Goal: Information Seeking & Learning: Learn about a topic

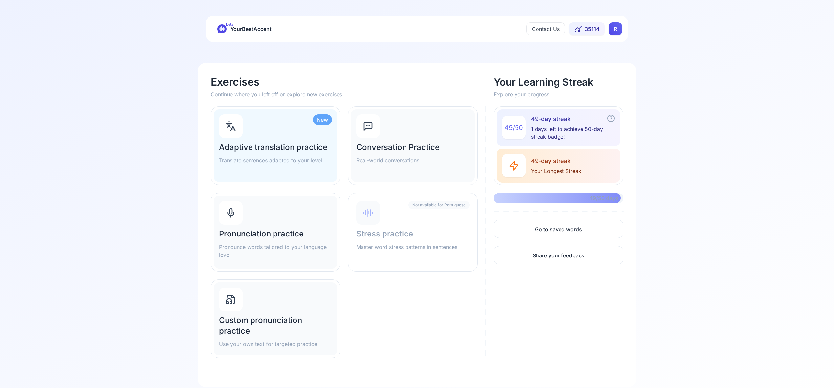
click at [611, 31] on html "beta YourBestAccent Contact Us 35114 R Exercises Continue where you left off or…" at bounding box center [417, 194] width 834 height 388
click at [607, 60] on span "Settings" at bounding box center [602, 58] width 23 height 9
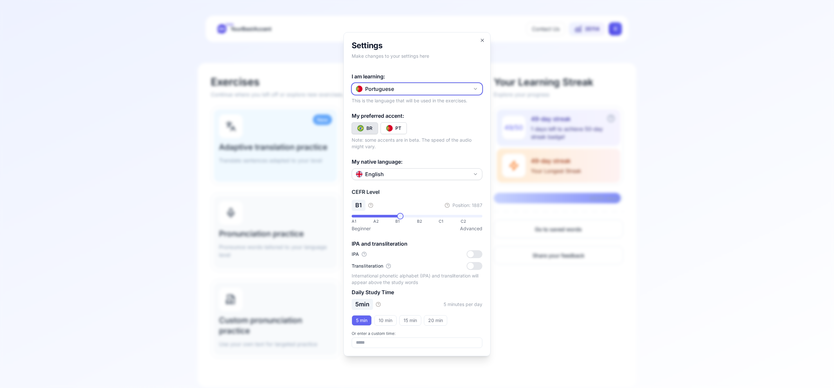
click at [476, 88] on icon "button" at bounding box center [475, 88] width 5 height 5
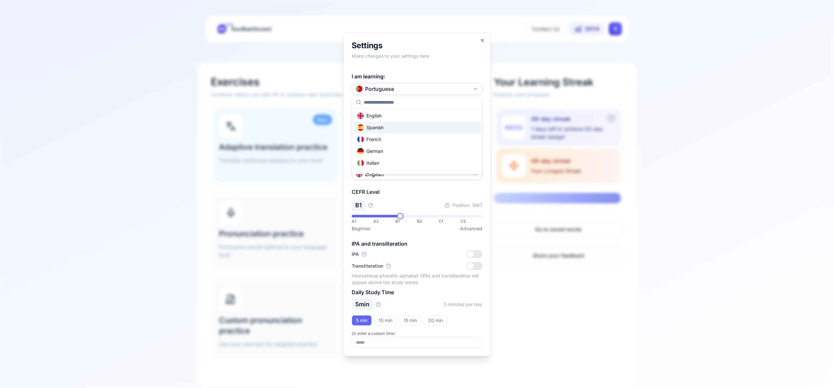
click at [425, 128] on div "Spanish" at bounding box center [416, 128] width 127 height 12
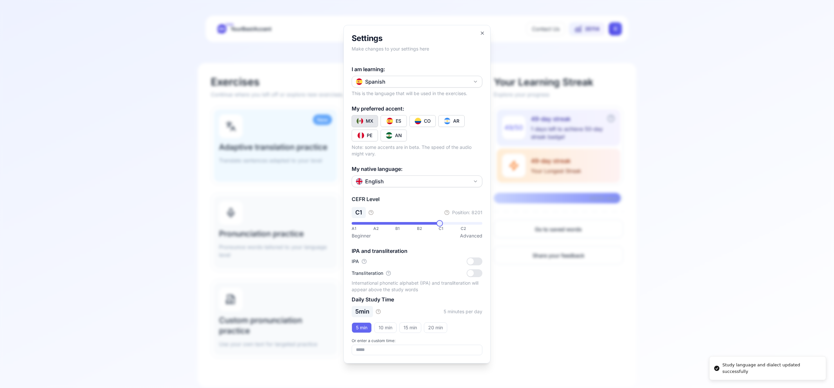
click at [424, 121] on div "CO" at bounding box center [427, 121] width 7 height 7
click at [482, 32] on icon "button" at bounding box center [482, 33] width 5 height 5
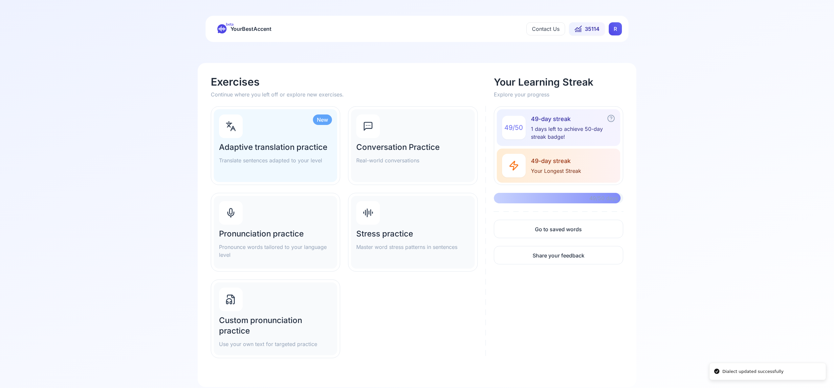
click at [286, 203] on div "Pronunciation practice Pronounce words tailored to your language level" at bounding box center [275, 232] width 123 height 73
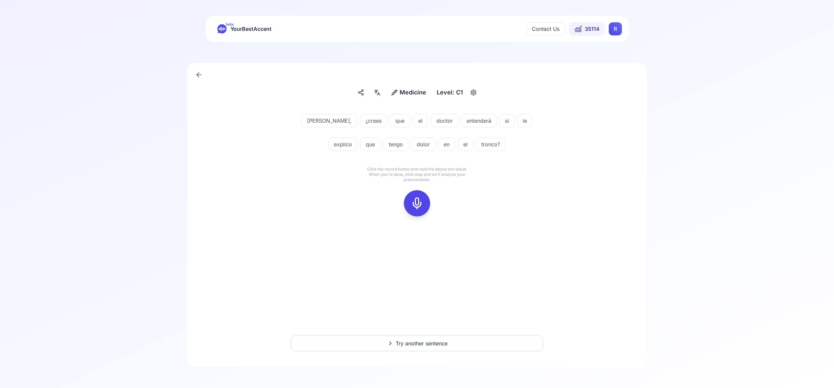
click at [417, 208] on rect at bounding box center [417, 204] width 10 height 10
click at [379, 205] on div "[PERSON_NAME], ¿[PERSON_NAME] que el doctor entenderá si le explico que tengo d…" at bounding box center [417, 165] width 428 height 118
click at [412, 204] on rect at bounding box center [417, 204] width 10 height 10
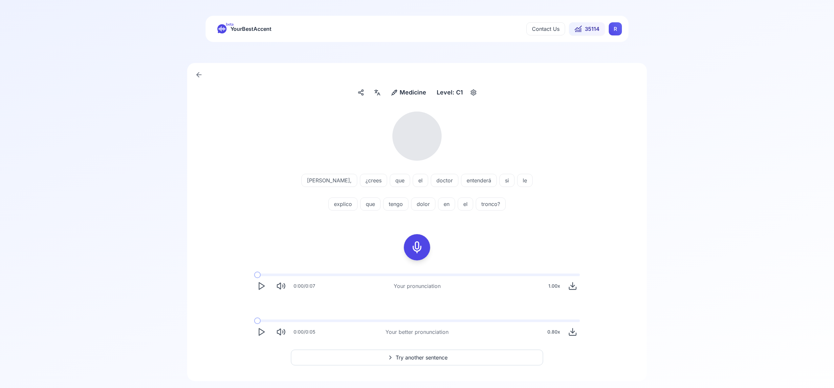
click at [378, 97] on div at bounding box center [377, 92] width 12 height 11
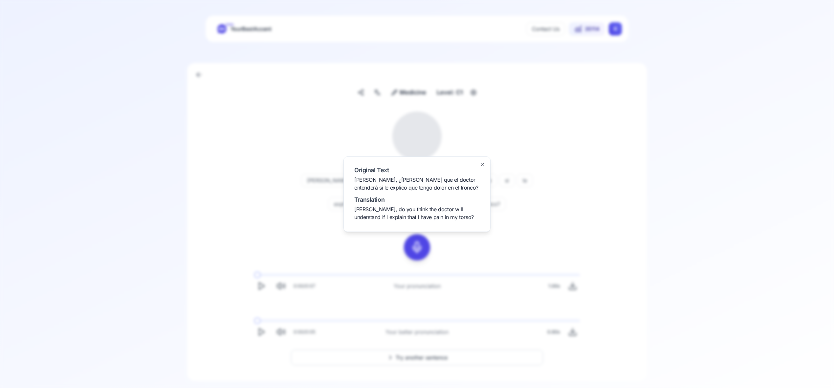
click at [483, 166] on icon "button" at bounding box center [482, 164] width 5 height 5
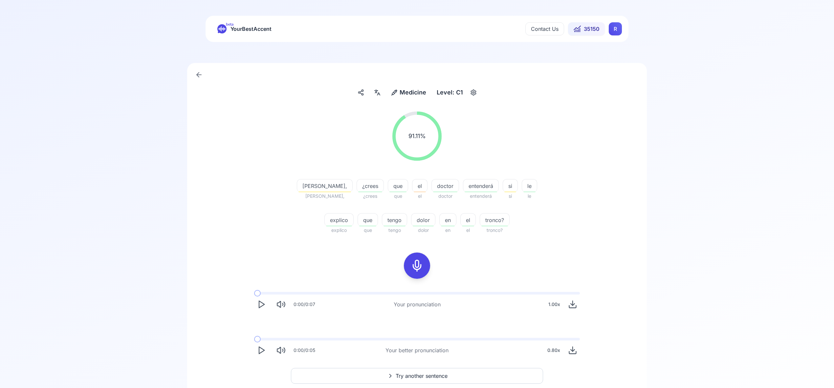
click at [432, 375] on span "Try another sentence" at bounding box center [422, 376] width 52 height 8
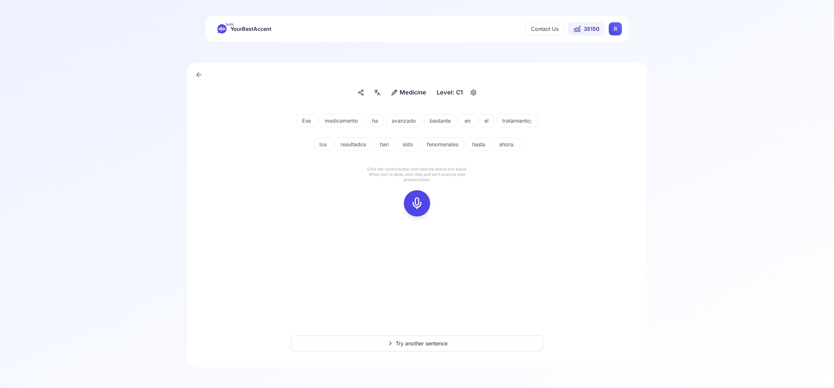
click at [415, 200] on icon at bounding box center [416, 203] width 13 height 13
click at [414, 200] on icon at bounding box center [416, 203] width 13 height 13
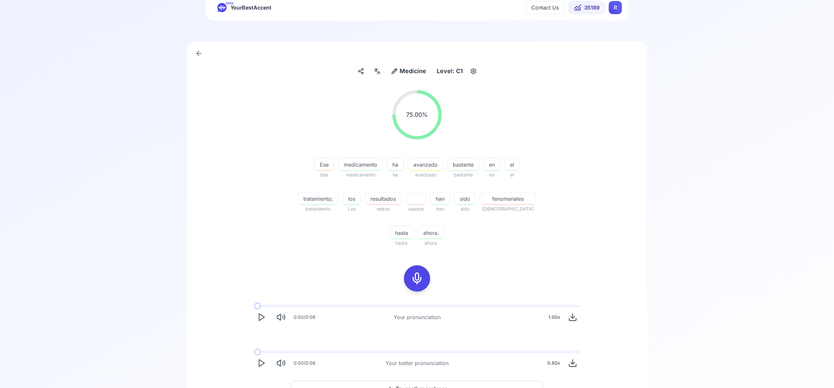
scroll to position [30, 0]
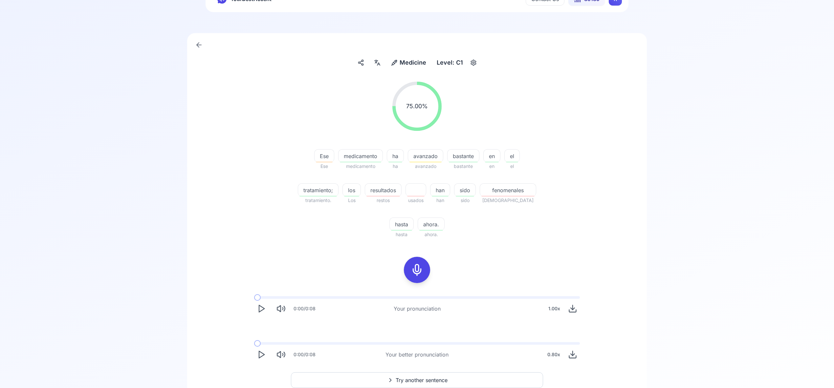
click at [438, 379] on span "Try another sentence" at bounding box center [422, 381] width 52 height 8
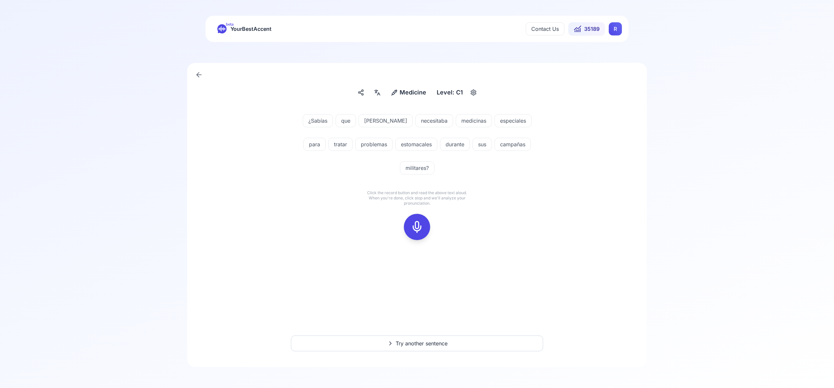
click at [416, 221] on icon at bounding box center [416, 227] width 13 height 13
click at [415, 221] on icon at bounding box center [416, 227] width 13 height 13
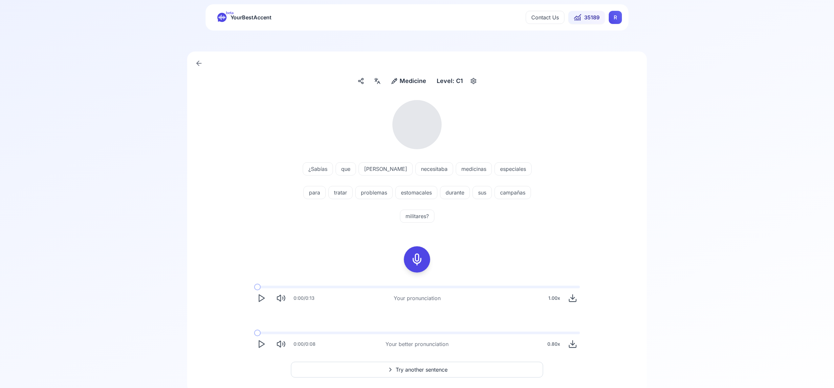
scroll to position [14, 0]
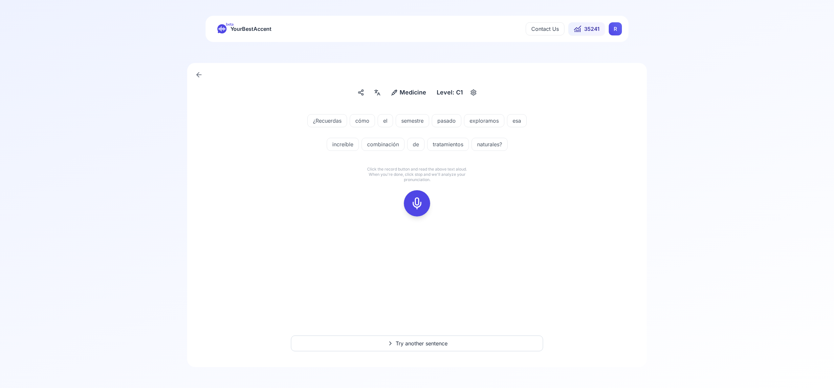
click at [415, 206] on icon at bounding box center [416, 203] width 13 height 13
click at [415, 204] on icon at bounding box center [416, 203] width 13 height 13
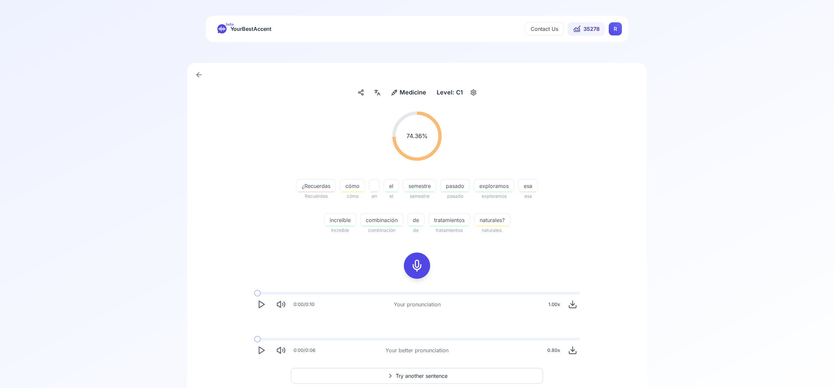
click at [617, 30] on html "beta YourBestAccent Contact Us 35278 R Medicine Medicine Level: C1 74.36 % 74.3…" at bounding box center [417, 194] width 834 height 388
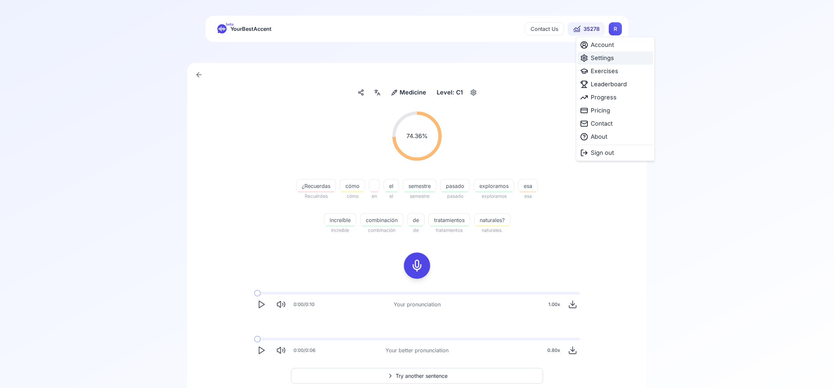
click at [608, 56] on span "Settings" at bounding box center [602, 58] width 23 height 9
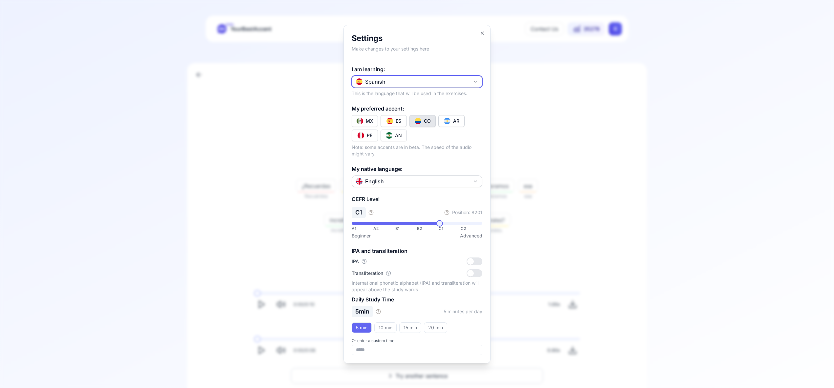
click at [480, 78] on button "Spanish" at bounding box center [417, 82] width 131 height 12
click at [479, 79] on body "**********" at bounding box center [417, 194] width 834 height 388
click at [473, 82] on icon "button" at bounding box center [475, 81] width 5 height 5
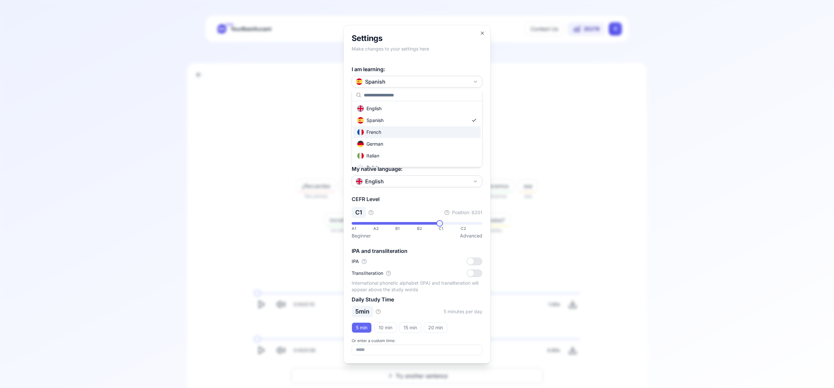
click at [418, 135] on div "French" at bounding box center [416, 132] width 127 height 12
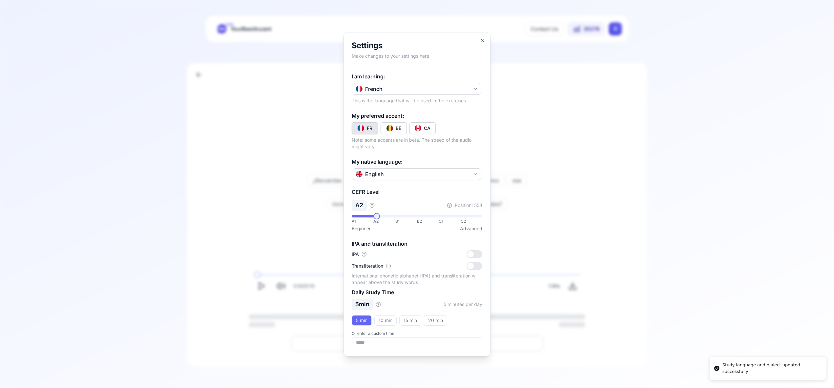
click at [420, 129] on img "Toggle fr-CA" at bounding box center [418, 128] width 7 height 7
click at [483, 41] on icon "button" at bounding box center [482, 40] width 3 height 3
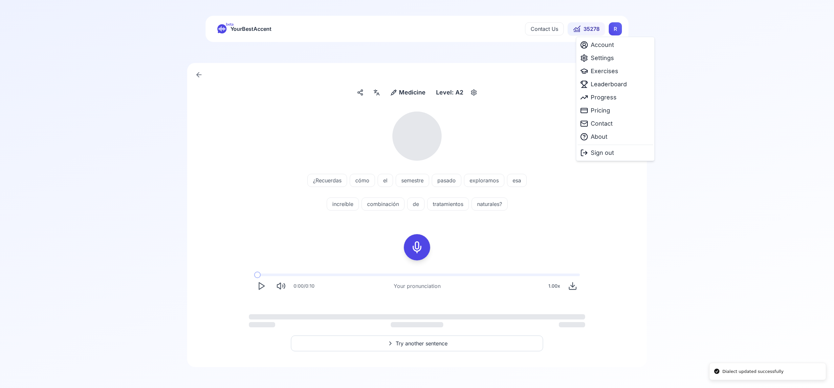
click at [616, 30] on html "Dialect updated successfully beta YourBestAccent Contact Us 35278 R Medicine Me…" at bounding box center [417, 194] width 834 height 388
click at [610, 73] on span "Exercises" at bounding box center [605, 71] width 28 height 9
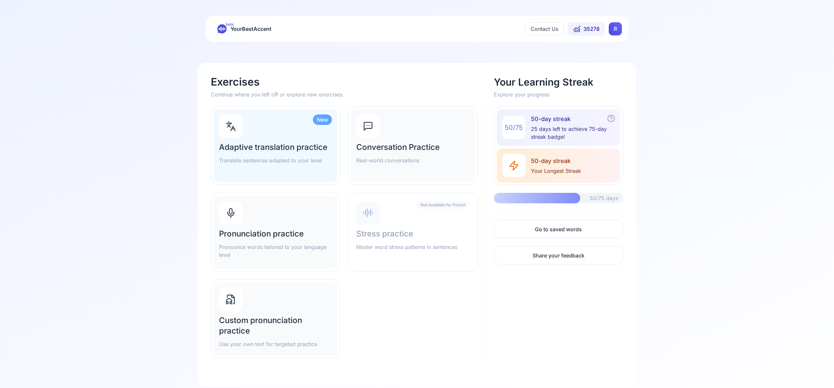
click at [266, 217] on div "Pronunciation practice Pronounce words tailored to your language level" at bounding box center [275, 232] width 123 height 73
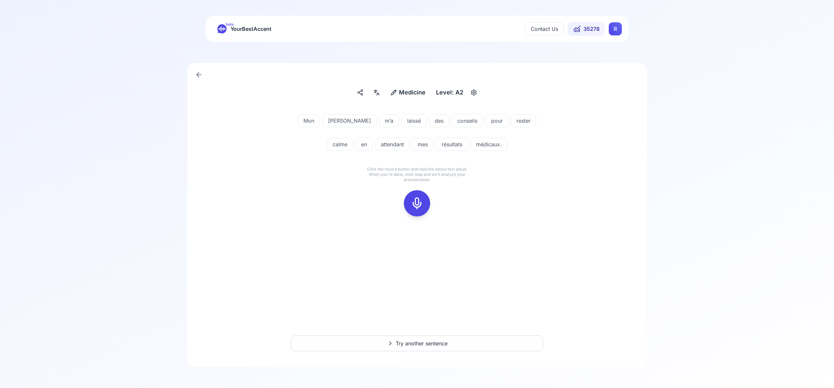
click at [417, 203] on icon at bounding box center [416, 203] width 13 height 13
click at [415, 203] on icon at bounding box center [416, 203] width 13 height 13
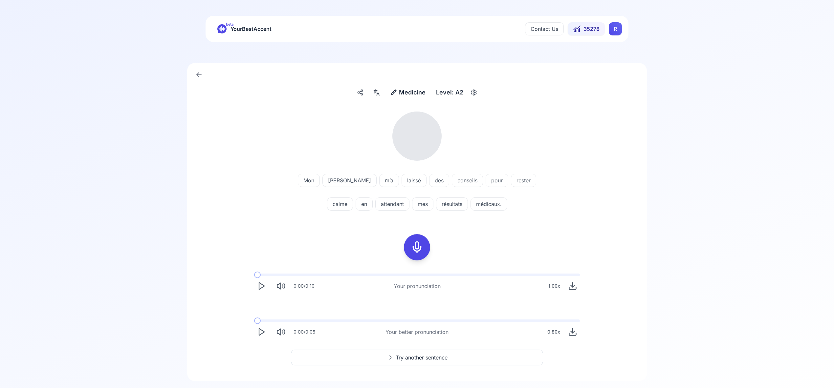
scroll to position [14, 0]
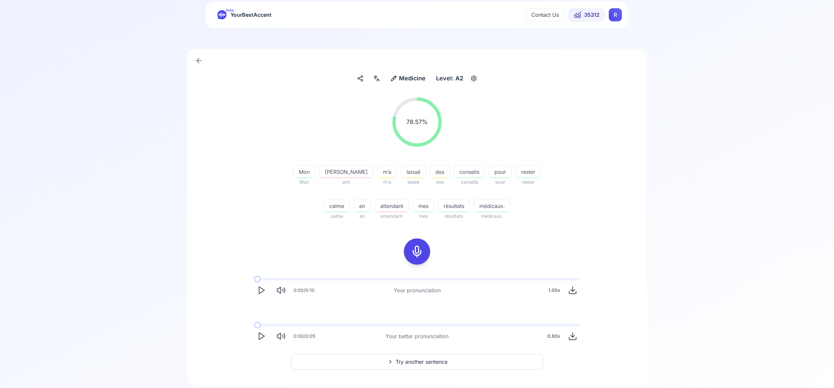
click at [425, 364] on span "Try another sentence" at bounding box center [422, 362] width 52 height 8
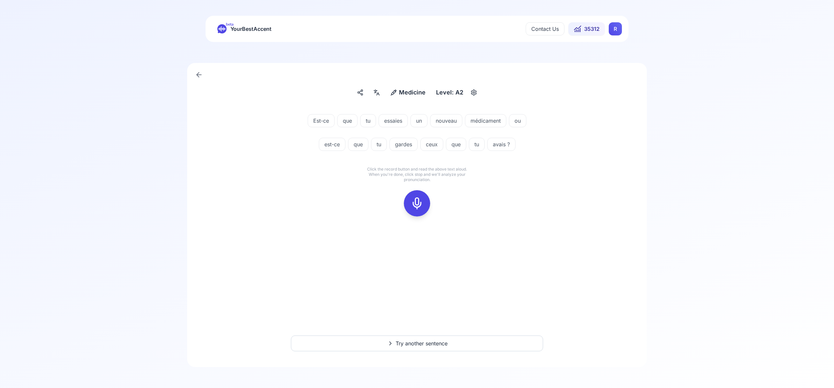
click at [414, 205] on icon at bounding box center [416, 203] width 13 height 13
click at [412, 205] on icon at bounding box center [416, 203] width 13 height 13
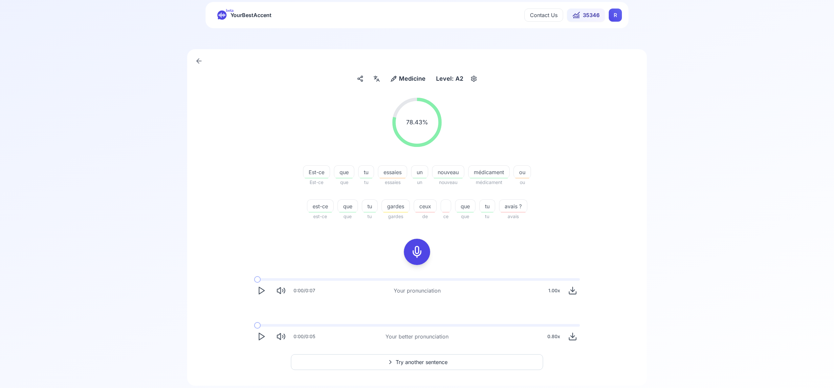
scroll to position [14, 0]
click at [427, 362] on span "Try another sentence" at bounding box center [422, 362] width 52 height 8
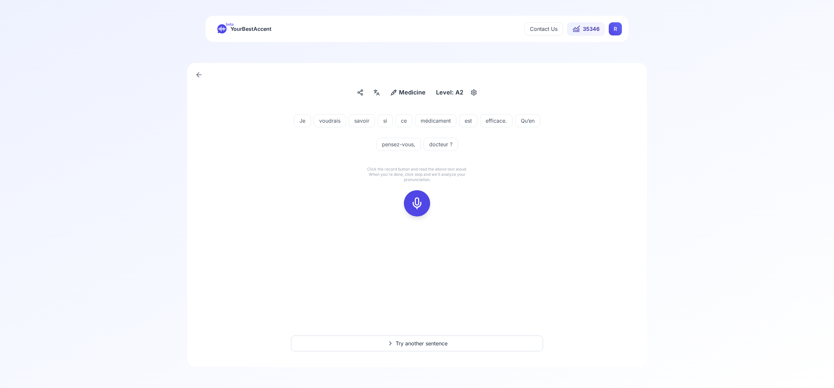
click at [418, 204] on icon at bounding box center [416, 203] width 13 height 13
click at [422, 206] on rect at bounding box center [417, 204] width 10 height 10
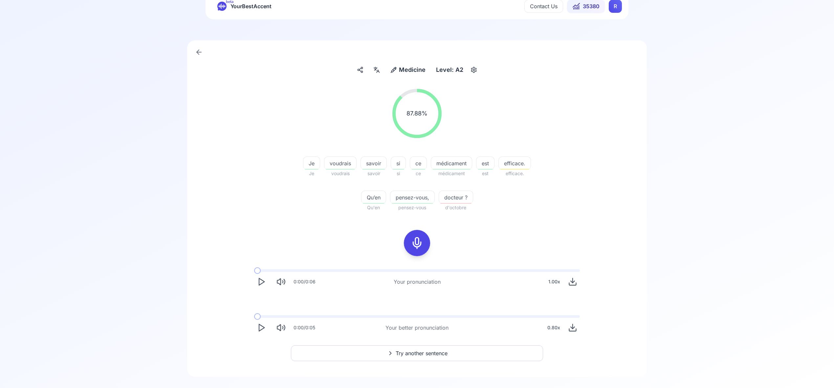
scroll to position [33, 0]
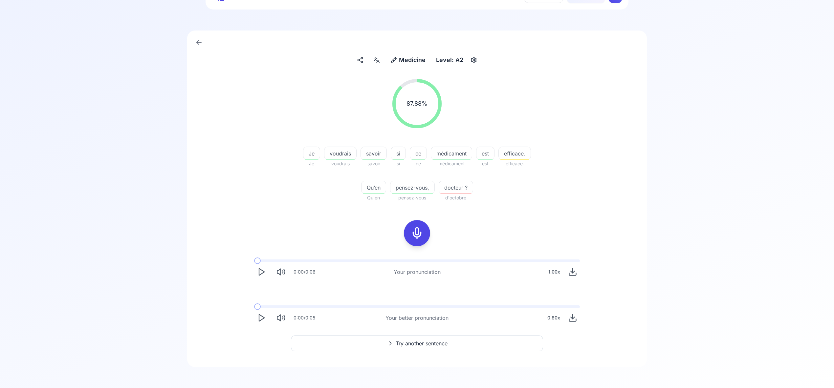
click at [432, 344] on span "Try another sentence" at bounding box center [422, 344] width 52 height 8
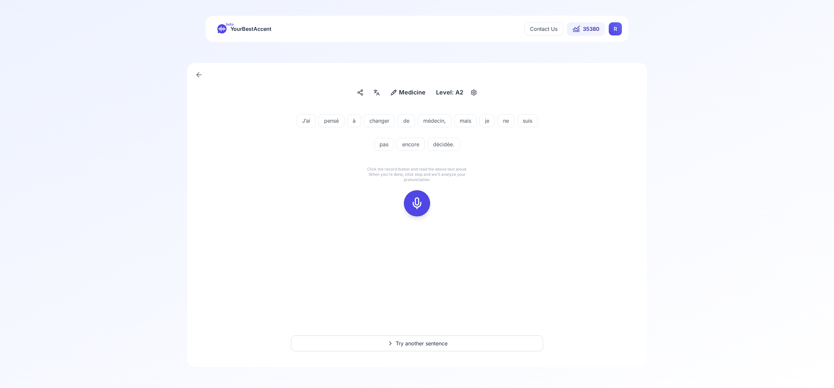
click at [416, 199] on rect at bounding box center [417, 204] width 10 height 10
click at [416, 208] on rect at bounding box center [417, 204] width 10 height 10
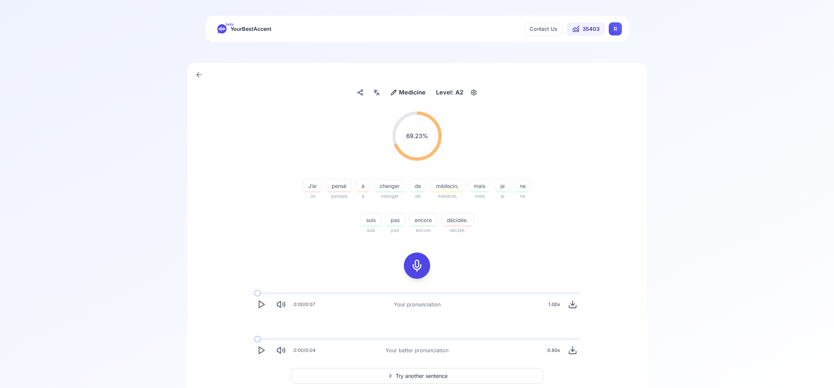
click at [431, 376] on span "Try another sentence" at bounding box center [422, 376] width 52 height 8
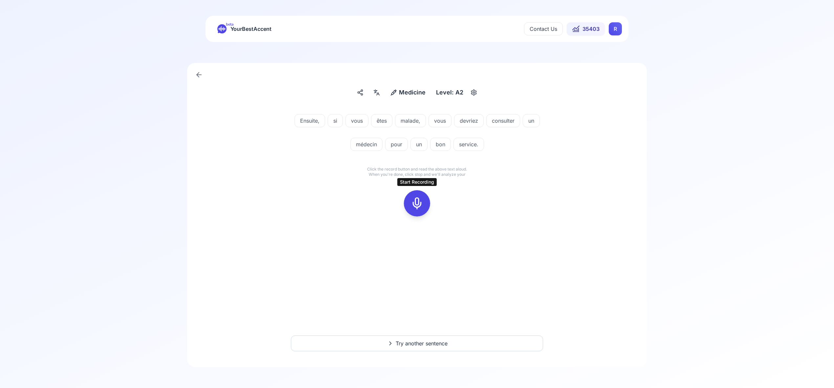
click at [415, 202] on icon at bounding box center [416, 203] width 13 height 13
click at [415, 208] on rect at bounding box center [417, 204] width 10 height 10
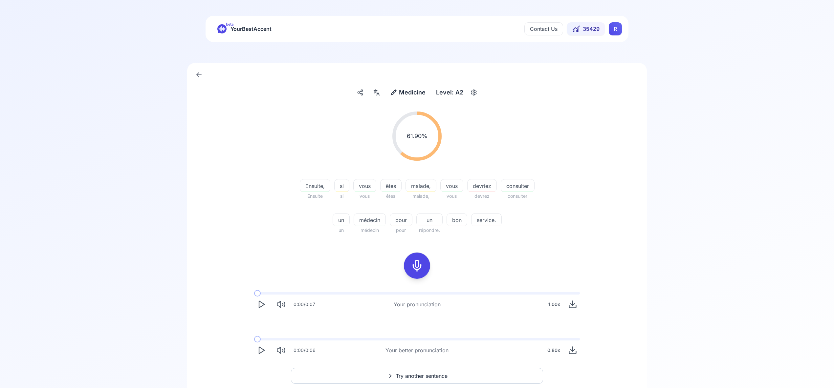
click at [618, 31] on html "beta YourBestAccent Contact Us 35429 R Medicine Medicine Level: A2 61.90 % 61.9…" at bounding box center [417, 194] width 834 height 388
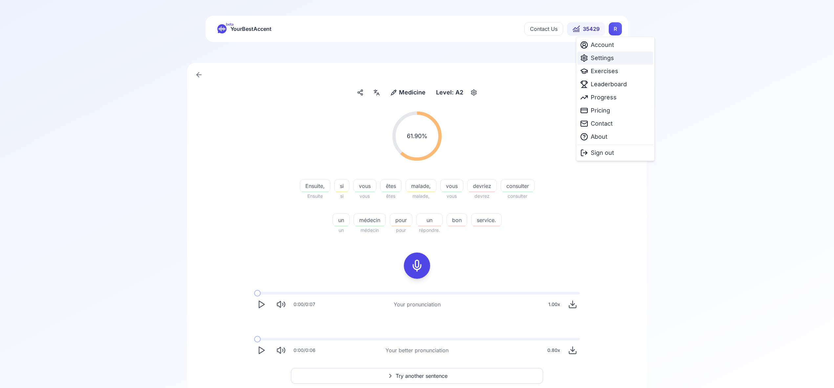
click at [610, 59] on span "Settings" at bounding box center [602, 58] width 23 height 9
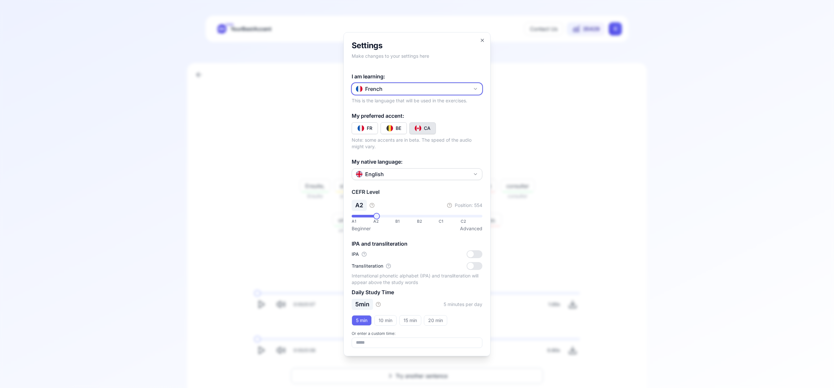
click at [477, 90] on icon "button" at bounding box center [475, 88] width 5 height 5
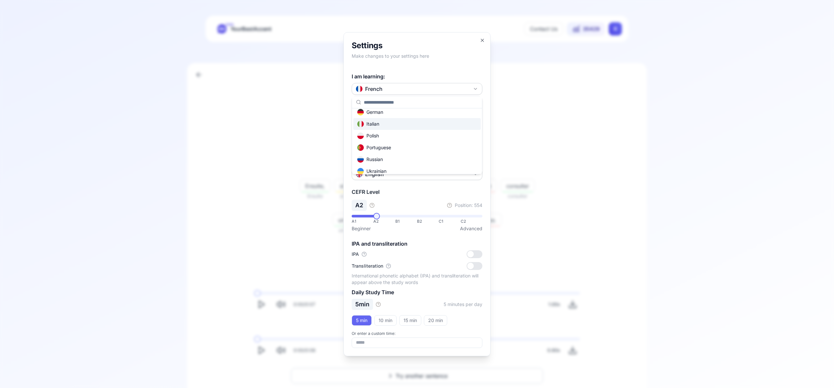
scroll to position [43, 0]
click at [426, 156] on div "Russian" at bounding box center [416, 156] width 127 height 12
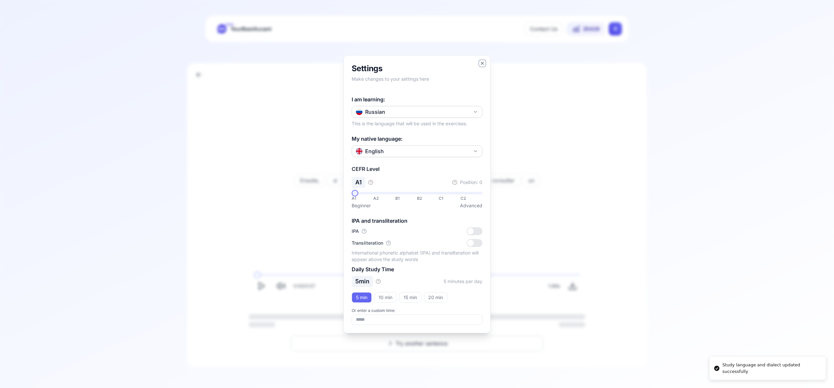
drag, startPoint x: 480, startPoint y: 65, endPoint x: 485, endPoint y: 61, distance: 5.9
click at [480, 65] on icon "button" at bounding box center [482, 63] width 5 height 5
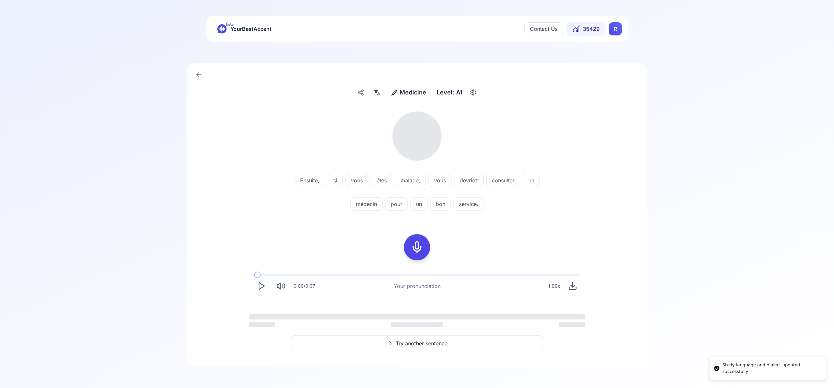
click at [615, 27] on html "Study language and dialect updated successfully beta YourBestAccent Contact Us …" at bounding box center [417, 194] width 834 height 388
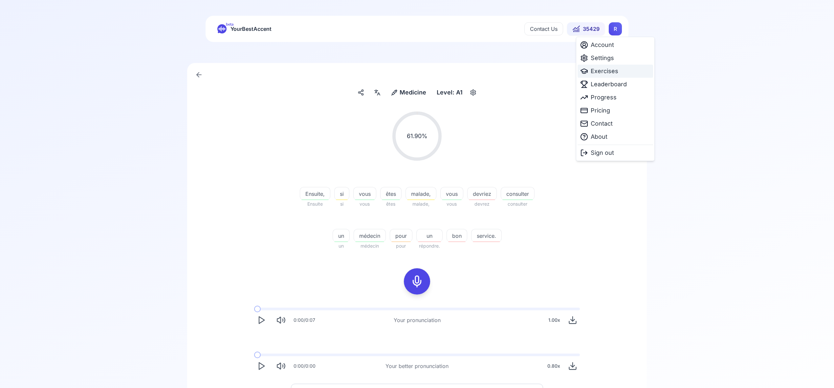
click at [604, 72] on span "Exercises" at bounding box center [605, 71] width 28 height 9
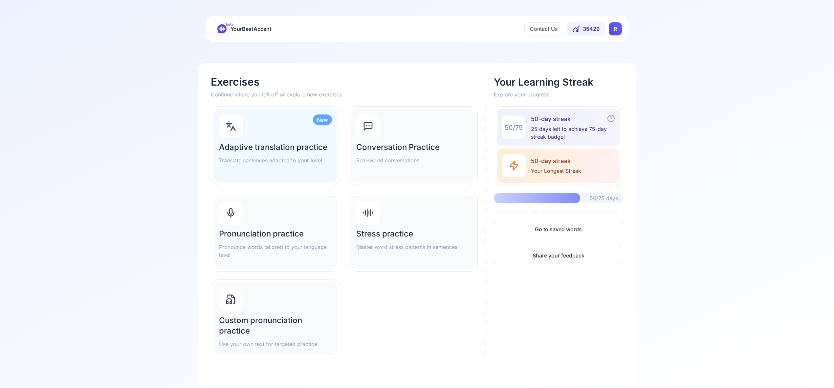
click at [254, 219] on div "Pronunciation practice Pronounce words tailored to your language level" at bounding box center [275, 232] width 123 height 73
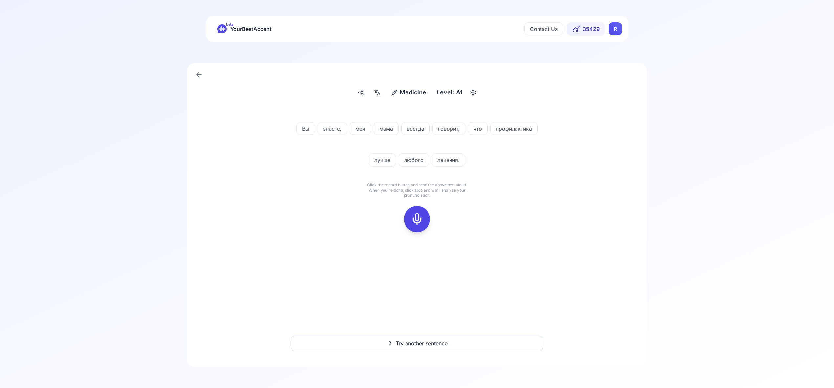
click at [416, 218] on icon at bounding box center [416, 219] width 13 height 13
click at [414, 216] on icon at bounding box center [416, 219] width 13 height 13
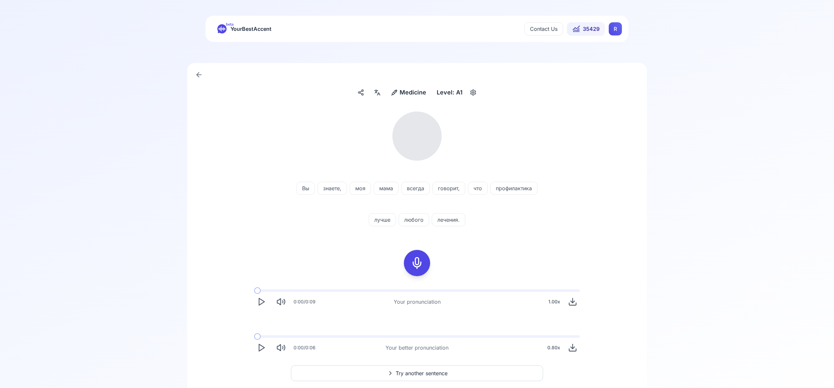
click at [378, 95] on icon at bounding box center [378, 94] width 3 height 3
click at [482, 166] on icon "button" at bounding box center [482, 164] width 5 height 5
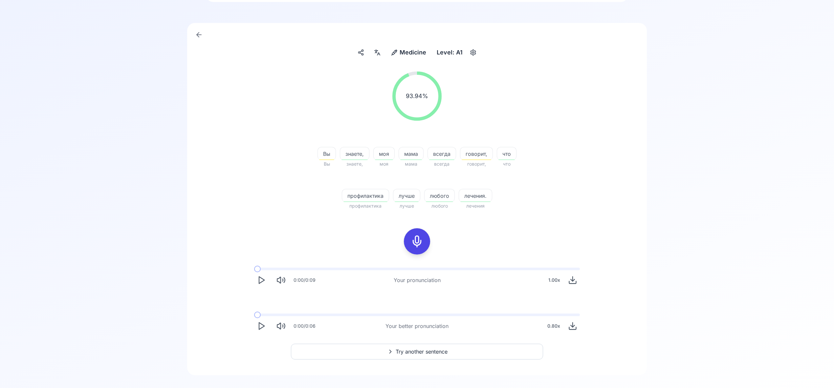
scroll to position [37, 0]
click at [439, 356] on span "Try another sentence" at bounding box center [422, 355] width 52 height 8
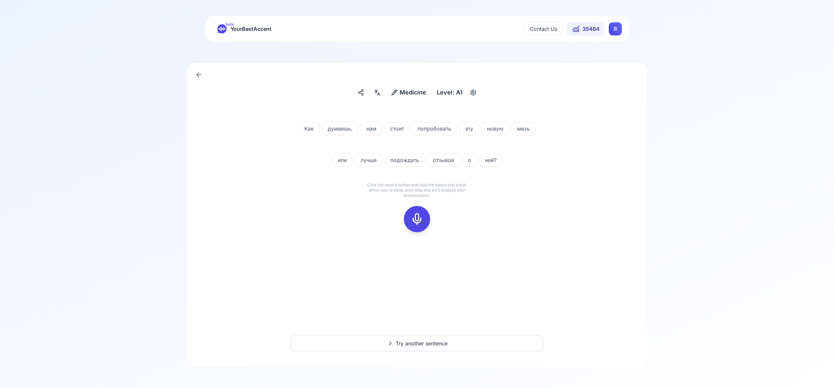
click at [418, 219] on icon at bounding box center [416, 219] width 13 height 13
click at [420, 219] on icon at bounding box center [416, 219] width 13 height 13
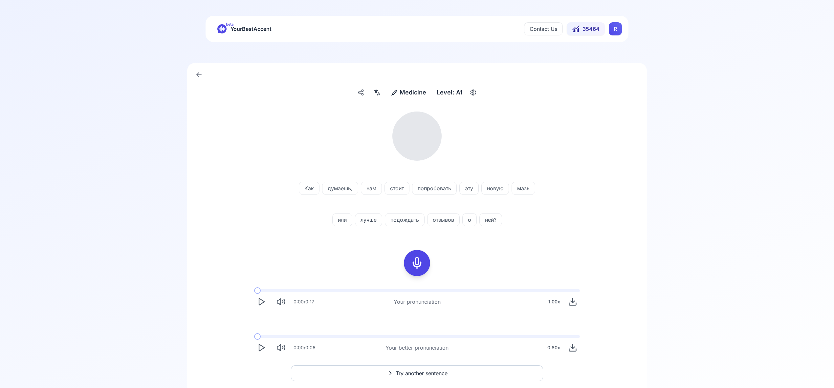
click at [379, 94] on icon at bounding box center [379, 94] width 2 height 0
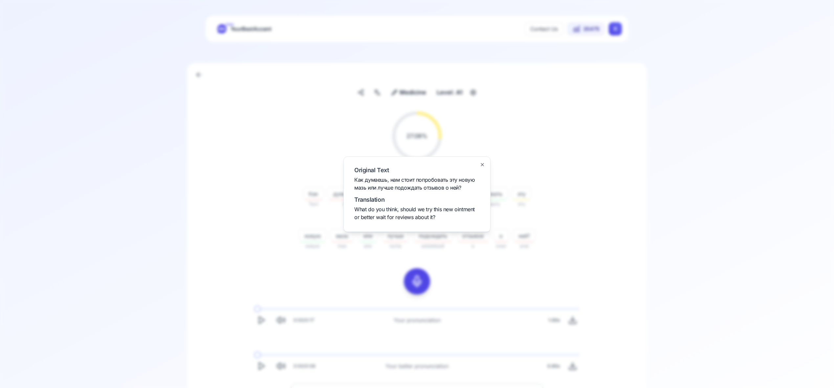
click at [482, 164] on icon "button" at bounding box center [482, 165] width 3 height 3
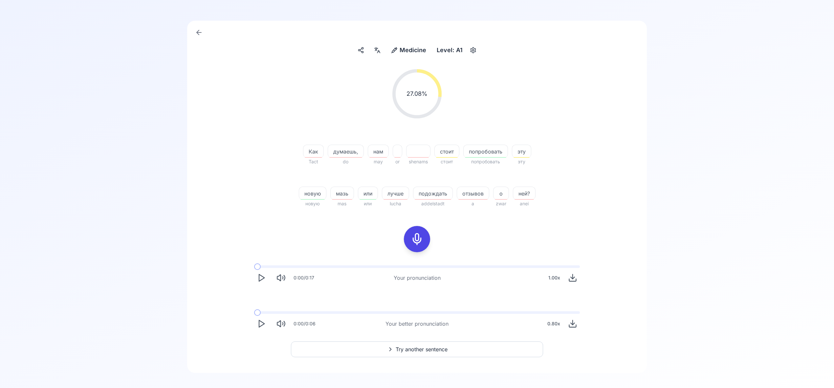
scroll to position [43, 0]
click at [440, 350] on span "Try another sentence" at bounding box center [422, 349] width 52 height 8
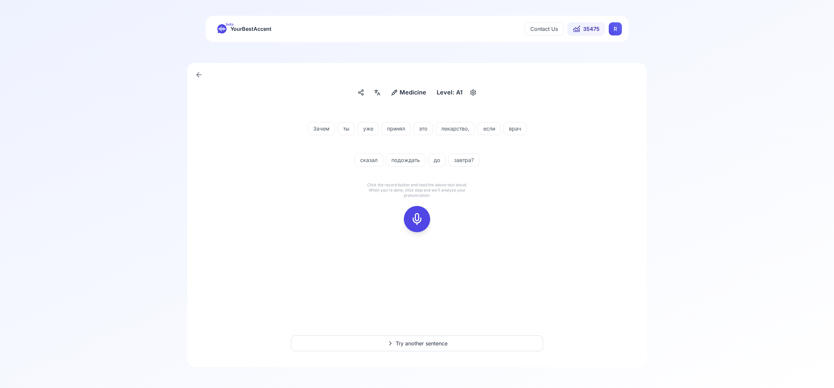
click at [420, 220] on icon at bounding box center [416, 219] width 13 height 13
click at [421, 222] on icon at bounding box center [416, 219] width 13 height 13
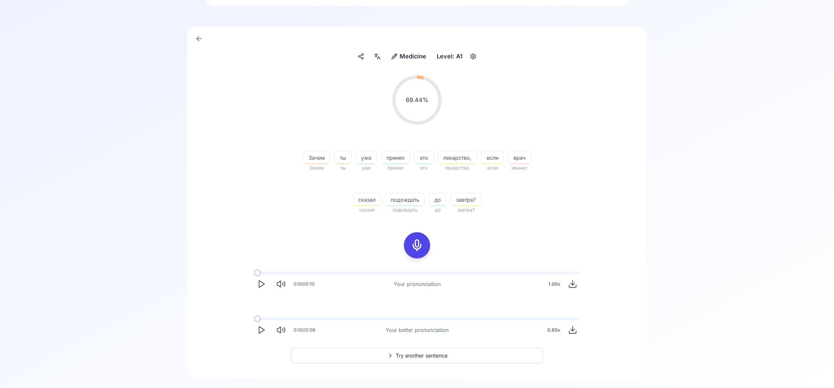
scroll to position [37, 0]
click at [426, 352] on span "Try another sentence" at bounding box center [422, 355] width 52 height 8
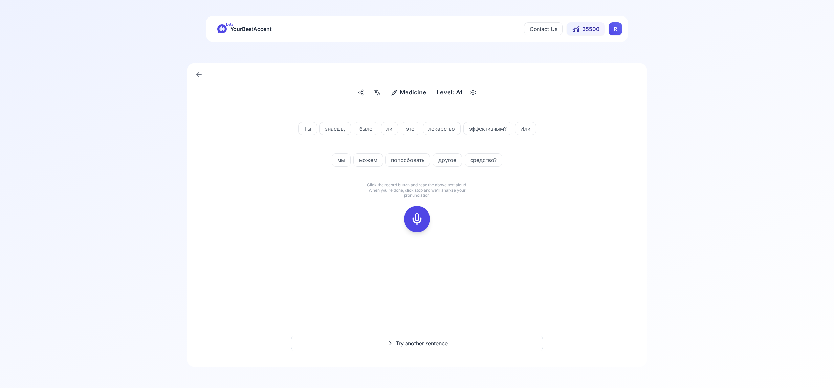
click at [417, 214] on rect at bounding box center [417, 219] width 10 height 10
click at [417, 219] on icon at bounding box center [416, 219] width 13 height 13
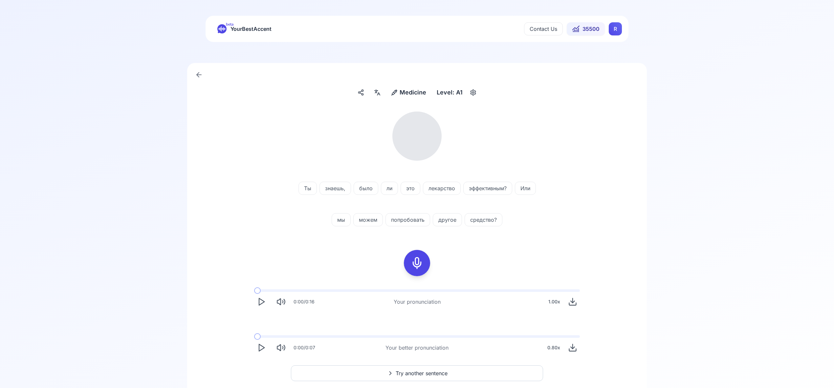
click at [412, 264] on rect at bounding box center [417, 263] width 10 height 10
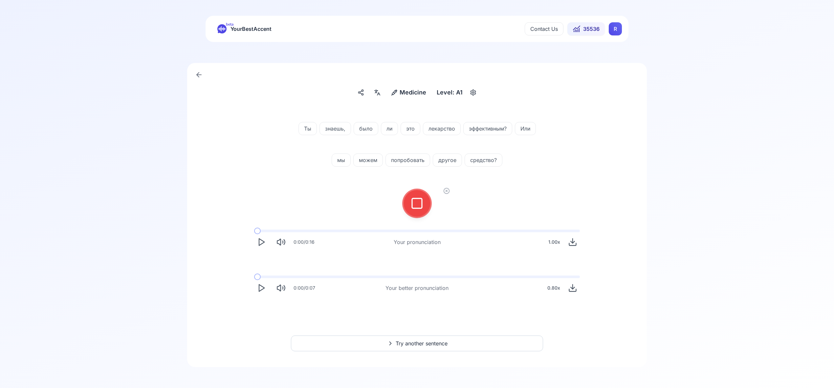
click at [419, 210] on icon at bounding box center [416, 203] width 13 height 13
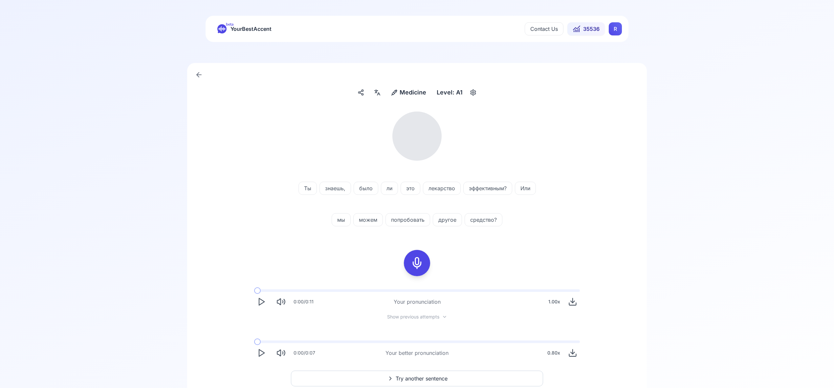
click at [373, 94] on div at bounding box center [377, 92] width 12 height 11
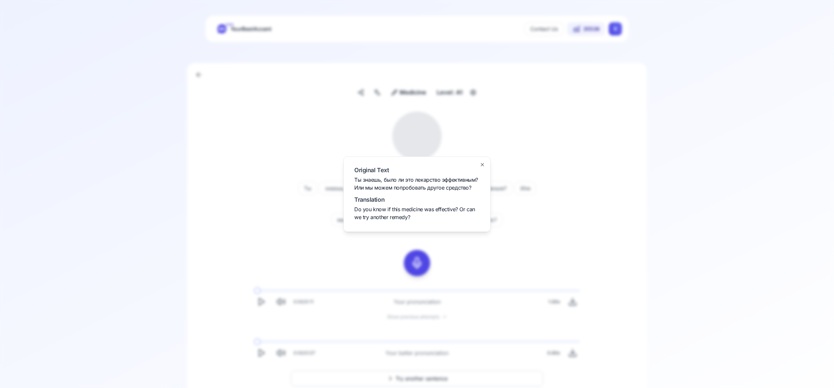
click at [482, 166] on icon "button" at bounding box center [482, 164] width 5 height 5
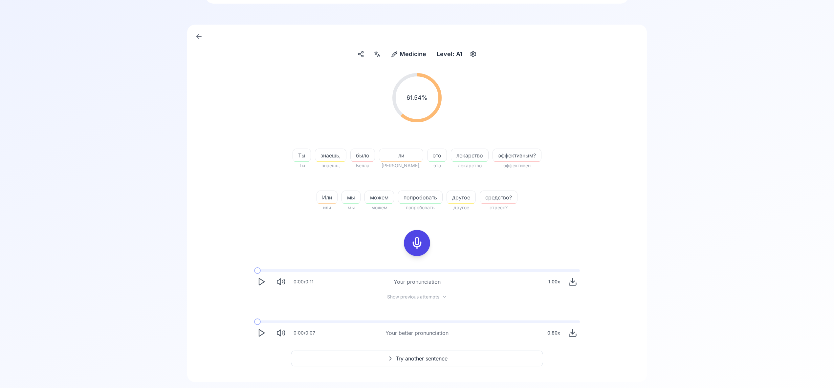
scroll to position [54, 0]
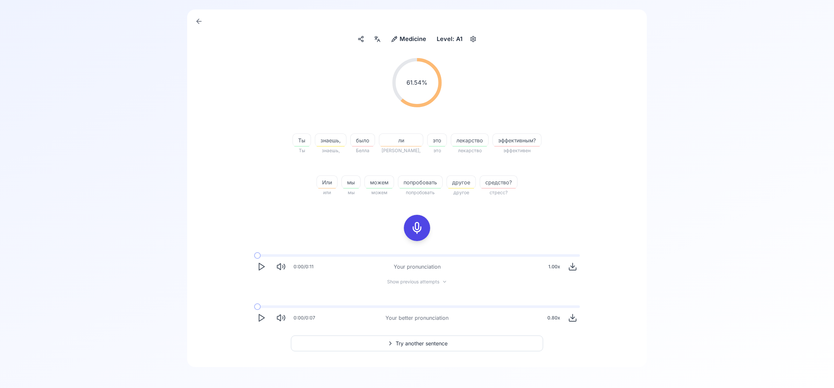
click at [434, 344] on span "Try another sentence" at bounding box center [422, 344] width 52 height 8
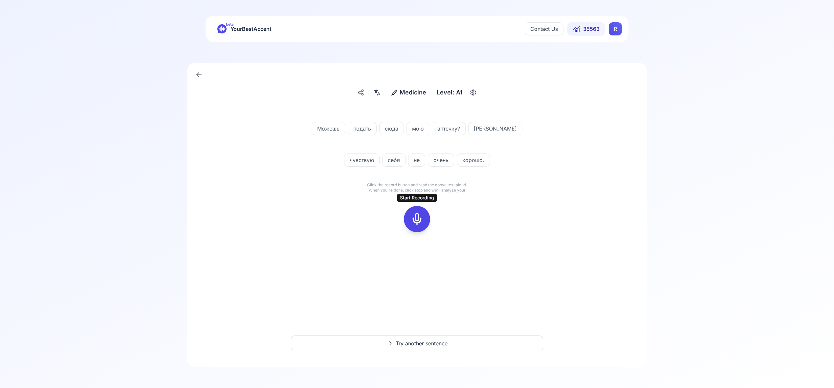
click at [422, 223] on rect at bounding box center [417, 219] width 10 height 10
click at [420, 221] on icon at bounding box center [416, 219] width 13 height 13
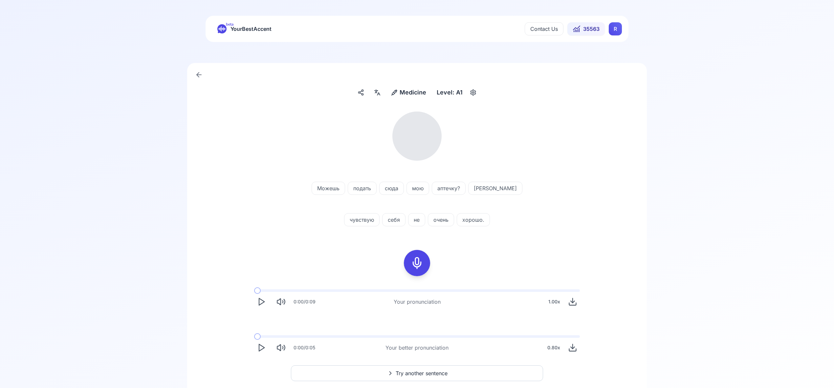
scroll to position [2, 0]
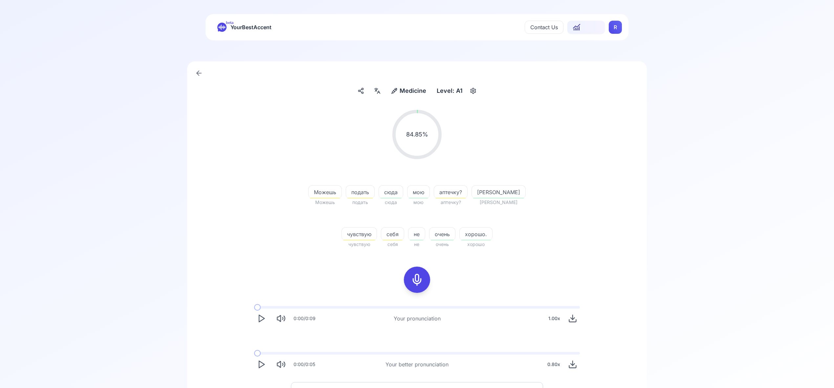
click at [382, 93] on div at bounding box center [377, 91] width 12 height 11
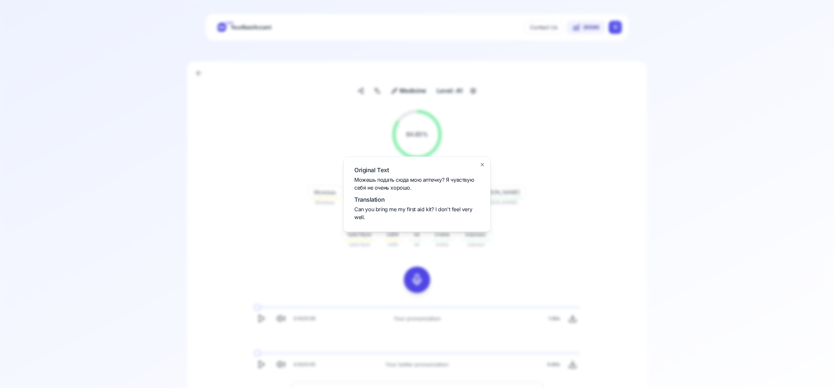
click at [480, 165] on icon "button" at bounding box center [482, 164] width 5 height 5
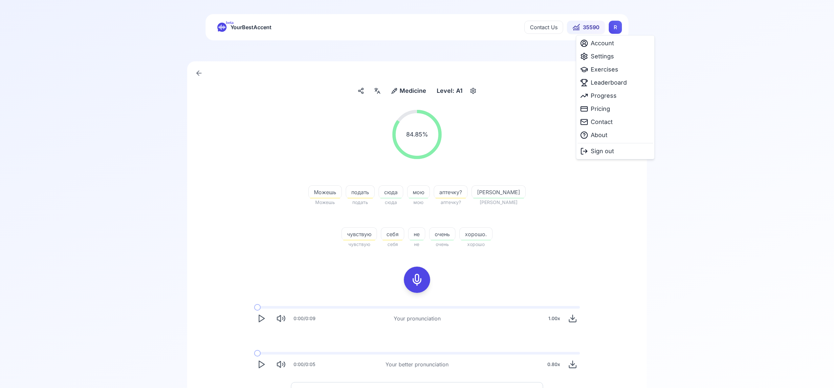
click at [612, 30] on html "beta YourBestAccent Contact Us 35590 R Medicine Medicine Level: A1 84.85 % 84.8…" at bounding box center [417, 192] width 834 height 388
click at [605, 58] on span "Settings" at bounding box center [602, 56] width 23 height 9
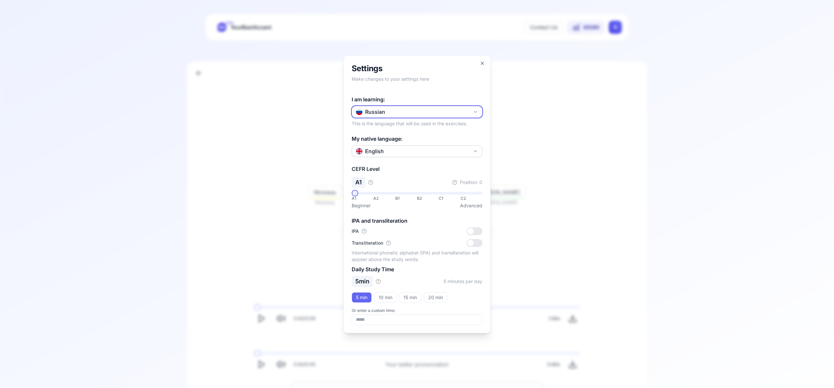
click at [476, 112] on icon "button" at bounding box center [475, 111] width 3 height 1
click at [430, 192] on div "Polish" at bounding box center [416, 198] width 127 height 12
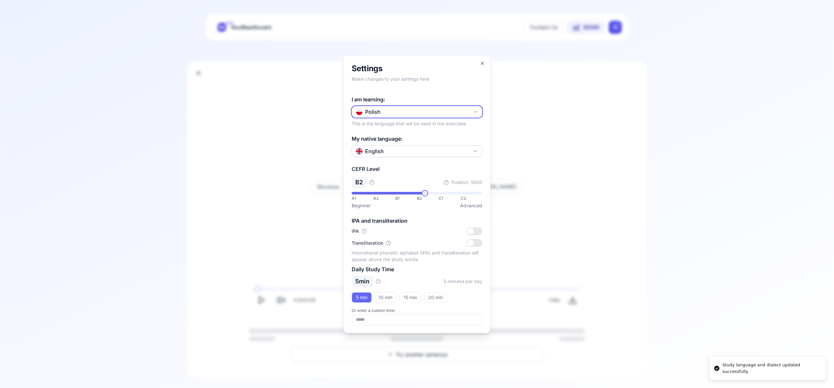
click at [475, 112] on icon "button" at bounding box center [475, 111] width 3 height 1
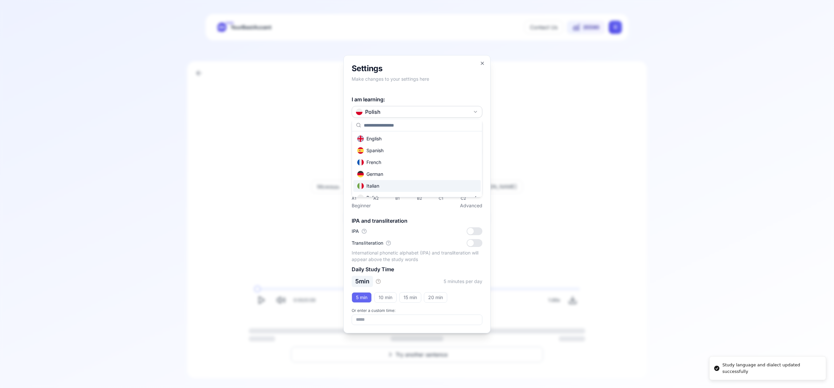
click at [430, 191] on div "Italian" at bounding box center [416, 186] width 127 height 12
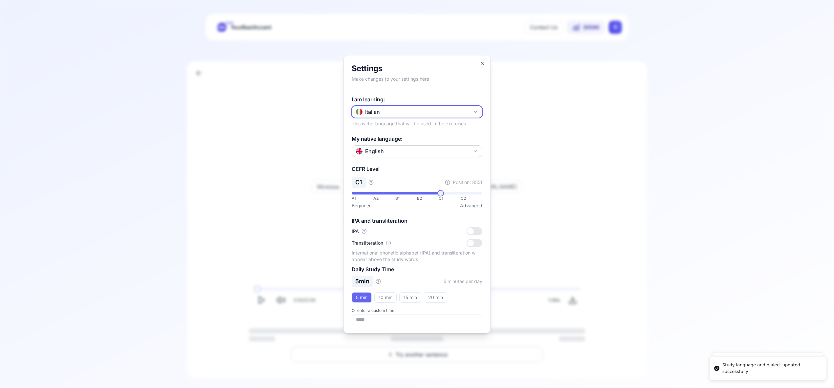
click at [476, 111] on icon "button" at bounding box center [475, 111] width 5 height 5
click at [480, 64] on body "**********" at bounding box center [417, 192] width 834 height 388
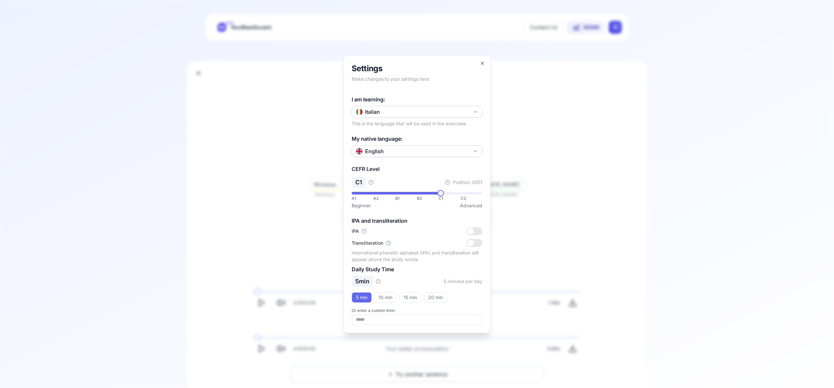
click at [614, 30] on div at bounding box center [417, 194] width 834 height 388
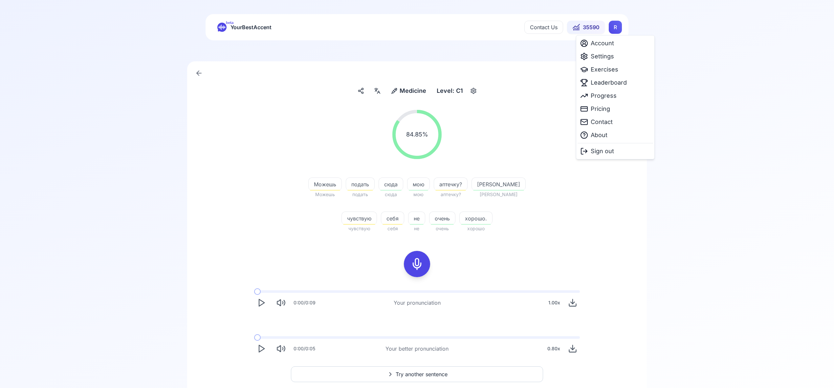
click at [614, 30] on html "beta YourBestAccent Contact Us 35590 R Medicine Medicine Level: C1 84.85 % 84.8…" at bounding box center [417, 192] width 834 height 388
click at [606, 70] on span "Exercises" at bounding box center [605, 69] width 28 height 9
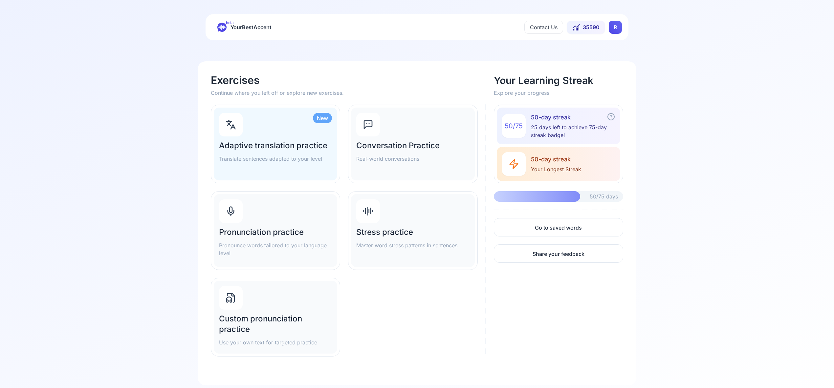
click at [251, 218] on div "Pronunciation practice Pronounce words tailored to your language level" at bounding box center [275, 230] width 123 height 73
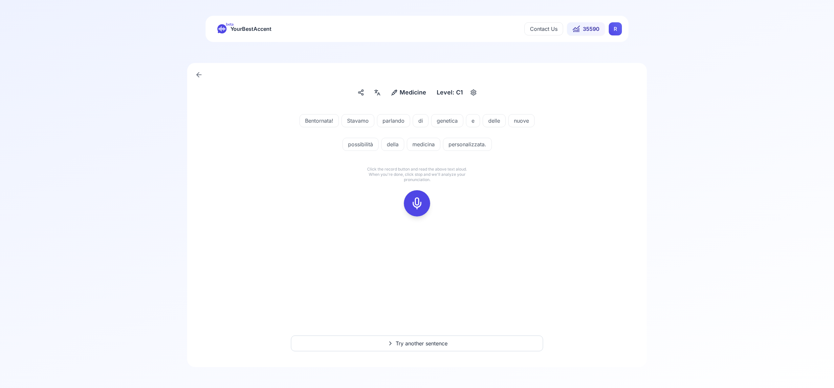
click at [416, 202] on icon at bounding box center [416, 203] width 13 height 13
click at [415, 207] on icon at bounding box center [416, 203] width 13 height 13
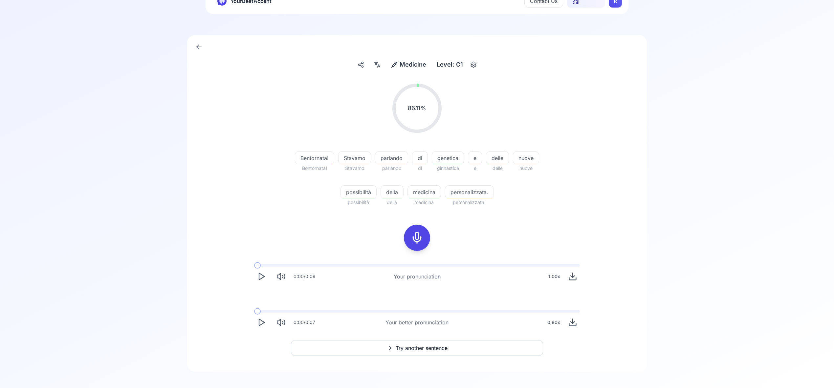
scroll to position [33, 0]
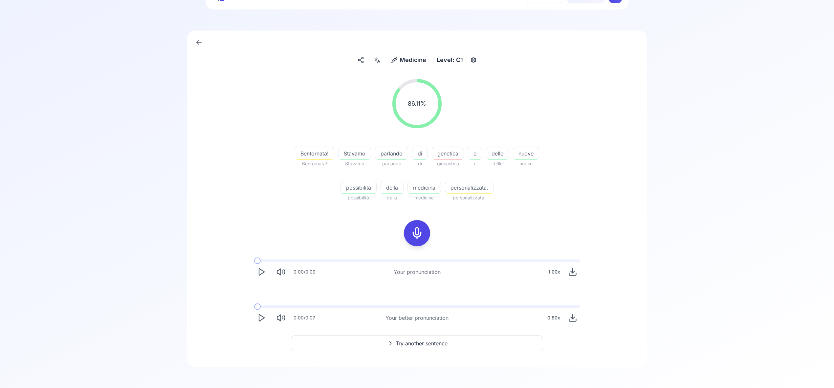
click at [409, 342] on span "Try another sentence" at bounding box center [422, 344] width 52 height 8
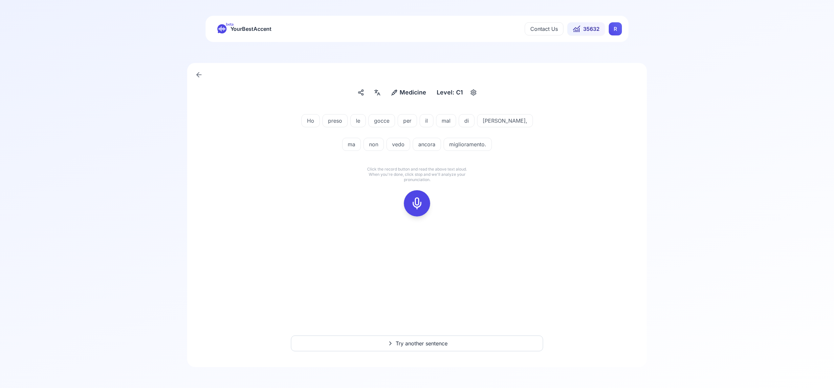
click at [413, 203] on icon at bounding box center [416, 203] width 13 height 13
click at [412, 205] on rect at bounding box center [417, 204] width 10 height 10
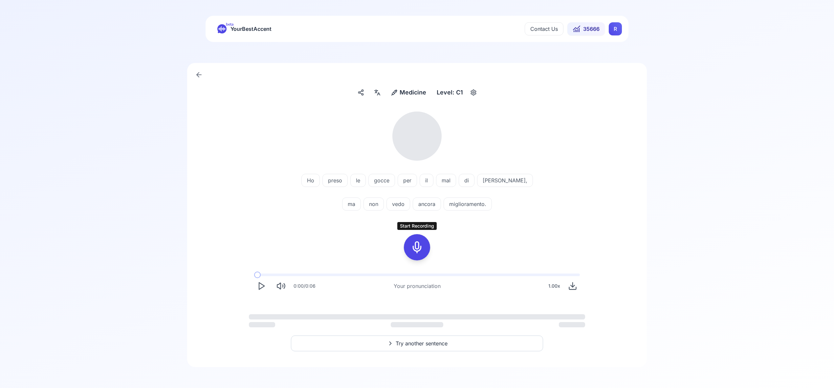
click at [415, 241] on icon at bounding box center [416, 247] width 13 height 13
click at [413, 246] on icon at bounding box center [416, 247] width 13 height 13
click at [428, 346] on span "Try another sentence" at bounding box center [422, 346] width 52 height 8
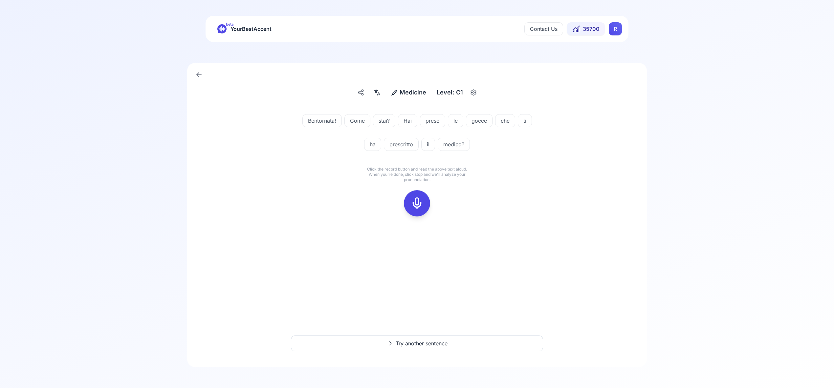
click at [414, 205] on icon at bounding box center [416, 203] width 13 height 13
click at [412, 201] on rect at bounding box center [417, 204] width 10 height 10
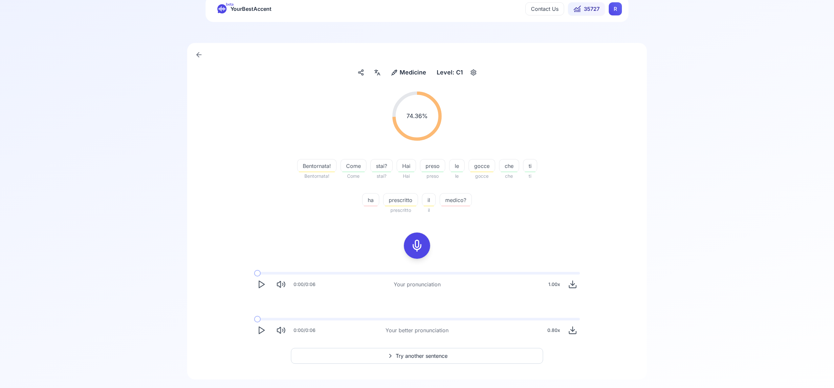
scroll to position [30, 0]
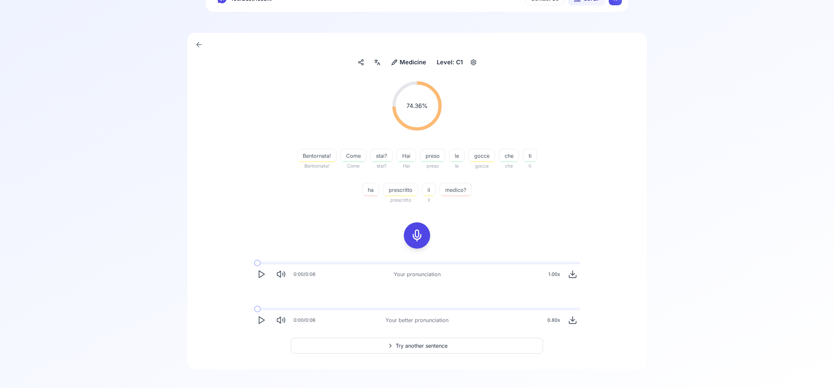
click at [422, 348] on span "Try another sentence" at bounding box center [422, 346] width 52 height 8
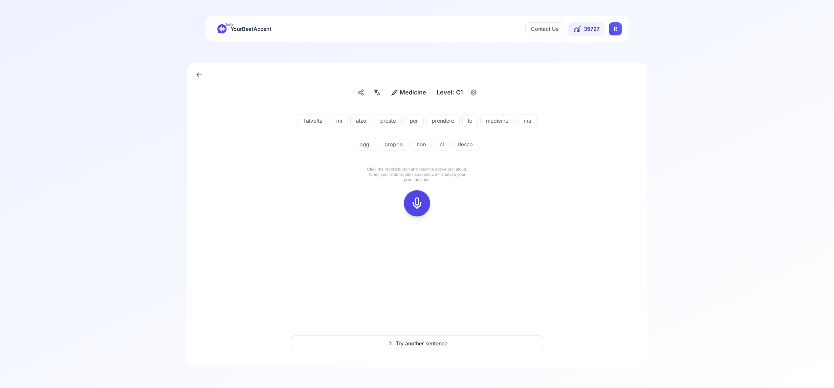
click at [416, 201] on icon at bounding box center [416, 203] width 13 height 13
click at [420, 198] on icon at bounding box center [416, 203] width 13 height 13
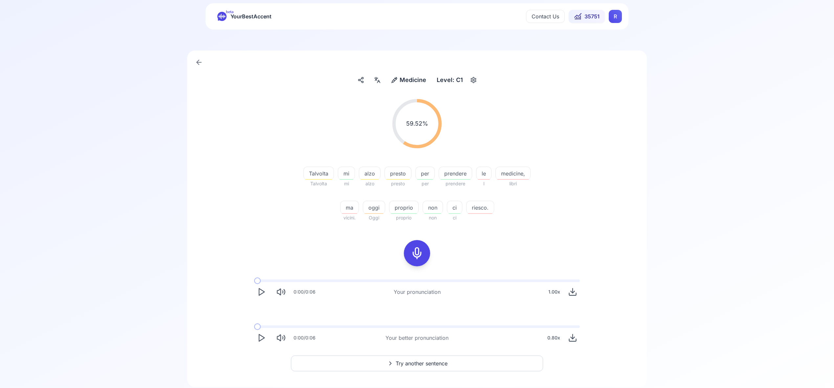
scroll to position [13, 0]
click at [420, 360] on span "Try another sentence" at bounding box center [422, 364] width 52 height 8
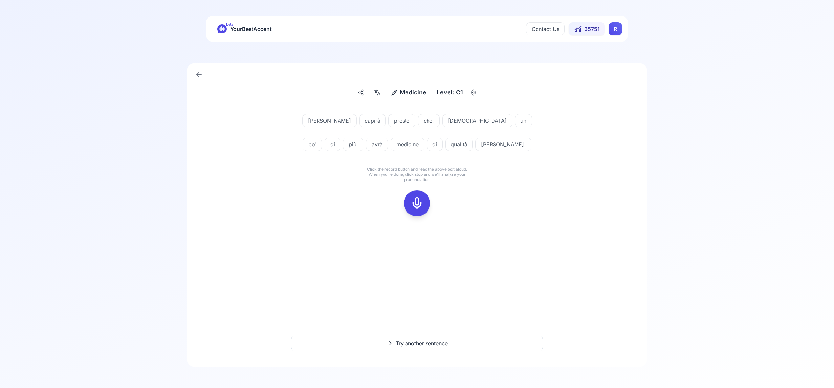
click at [416, 200] on icon at bounding box center [416, 203] width 13 height 13
click at [415, 200] on icon at bounding box center [416, 203] width 13 height 13
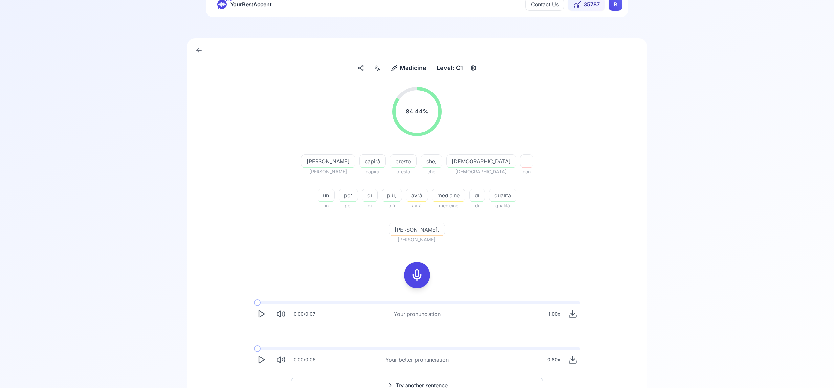
scroll to position [33, 0]
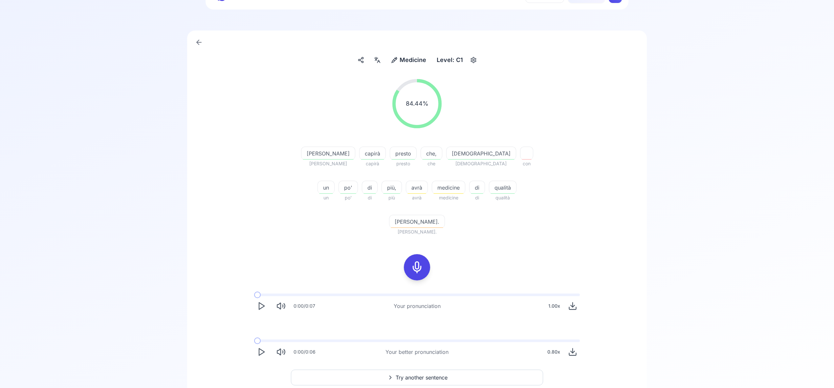
click at [412, 374] on span "Try another sentence" at bounding box center [422, 378] width 52 height 8
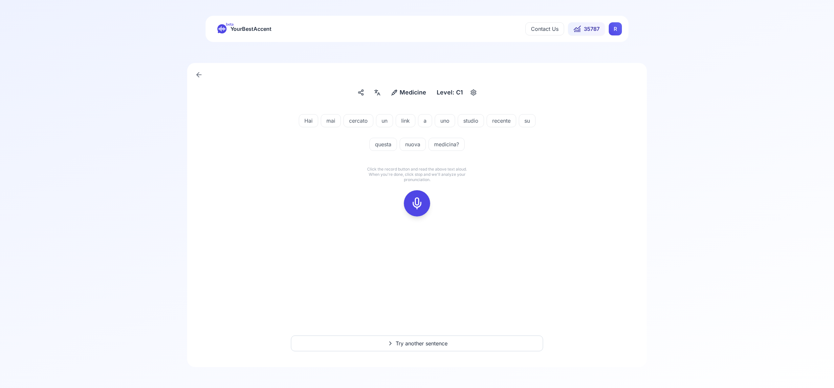
click at [419, 203] on icon at bounding box center [416, 203] width 13 height 13
click at [418, 203] on icon at bounding box center [416, 203] width 13 height 13
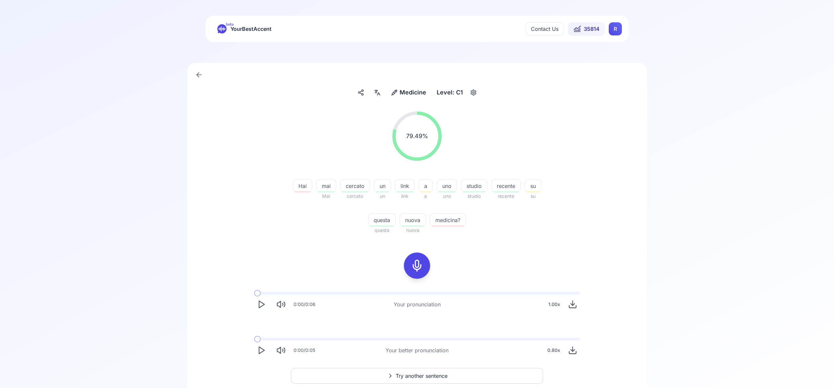
click at [432, 377] on span "Try another sentence" at bounding box center [422, 376] width 52 height 8
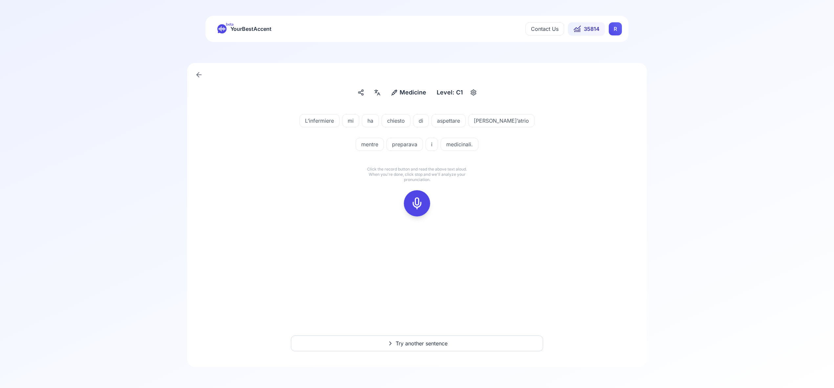
click at [413, 203] on icon at bounding box center [416, 203] width 13 height 13
click at [413, 202] on icon at bounding box center [416, 203] width 13 height 13
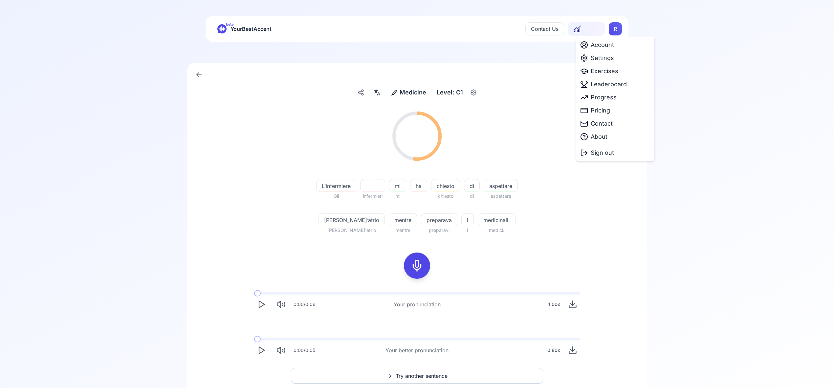
click at [613, 28] on html "beta YourBestAccent Contact Us 35814 R Medicine Medicine Level: C1 52.78 % 52.7…" at bounding box center [417, 194] width 834 height 388
click at [615, 87] on span "Leaderboard" at bounding box center [609, 84] width 36 height 9
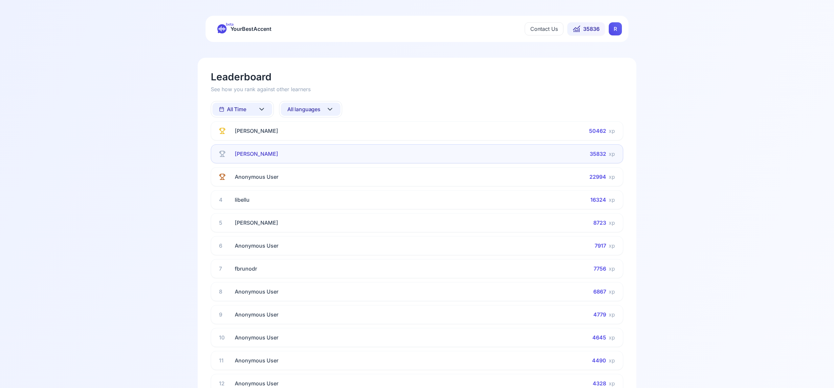
click at [328, 109] on icon at bounding box center [330, 109] width 8 height 8
click at [321, 165] on div "Spanish" at bounding box center [311, 162] width 60 height 12
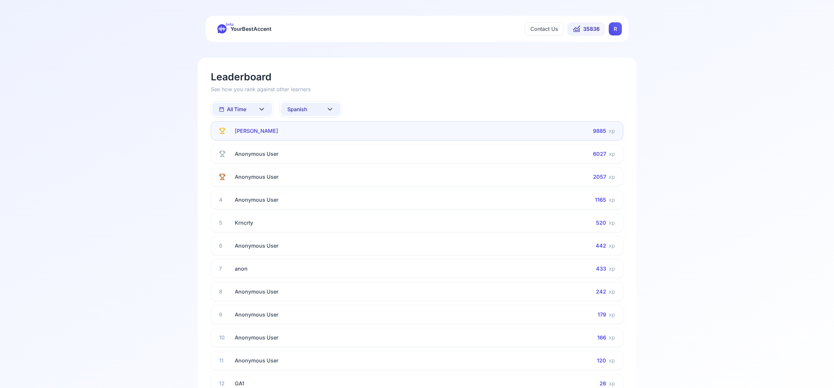
click at [333, 108] on icon at bounding box center [330, 109] width 8 height 8
click at [322, 175] on div "French" at bounding box center [311, 174] width 60 height 12
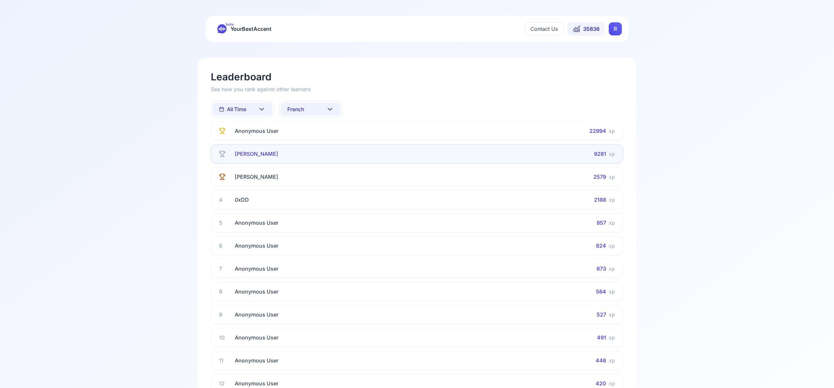
click at [331, 109] on icon at bounding box center [330, 109] width 4 height 2
click at [327, 182] on div "Italian" at bounding box center [311, 181] width 60 height 12
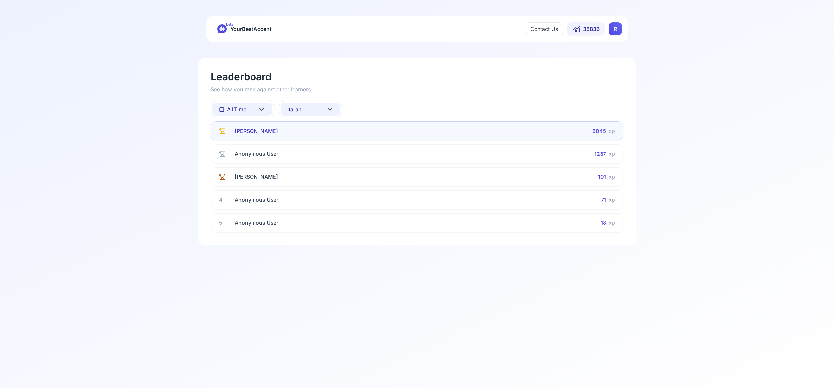
click at [332, 108] on icon at bounding box center [330, 109] width 8 height 8
click at [324, 186] on div "Portuguese" at bounding box center [311, 185] width 60 height 12
click at [332, 108] on icon at bounding box center [330, 109] width 8 height 8
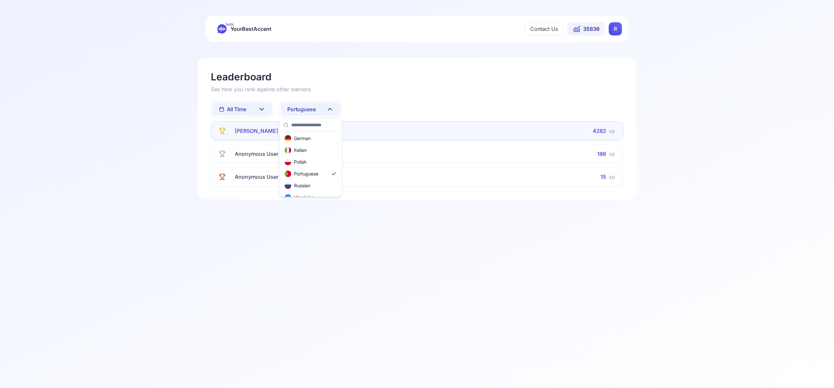
scroll to position [48, 0]
click at [321, 186] on div "Russian" at bounding box center [311, 186] width 60 height 12
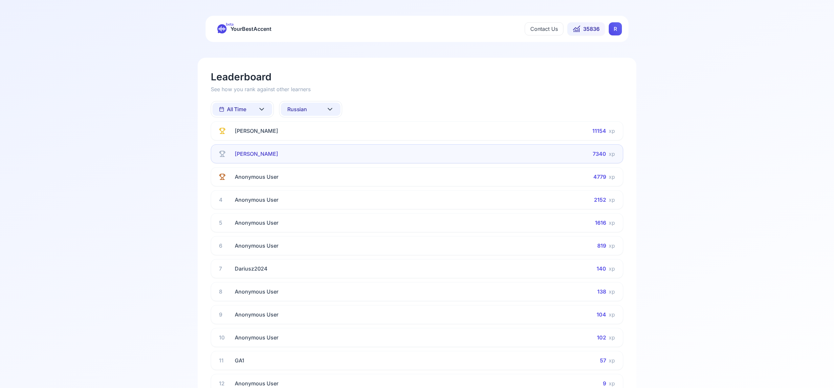
click at [264, 108] on icon at bounding box center [262, 109] width 8 height 8
click at [264, 142] on div "This Week" at bounding box center [242, 138] width 60 height 12
click at [265, 110] on icon at bounding box center [262, 109] width 8 height 8
